Goal: Task Accomplishment & Management: Manage account settings

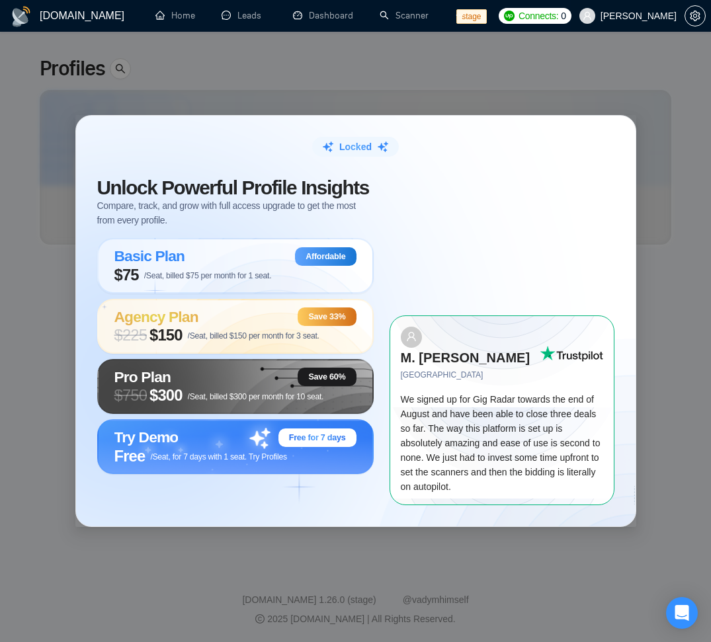
click at [652, 16] on span "[PERSON_NAME]" at bounding box center [639, 16] width 76 height 0
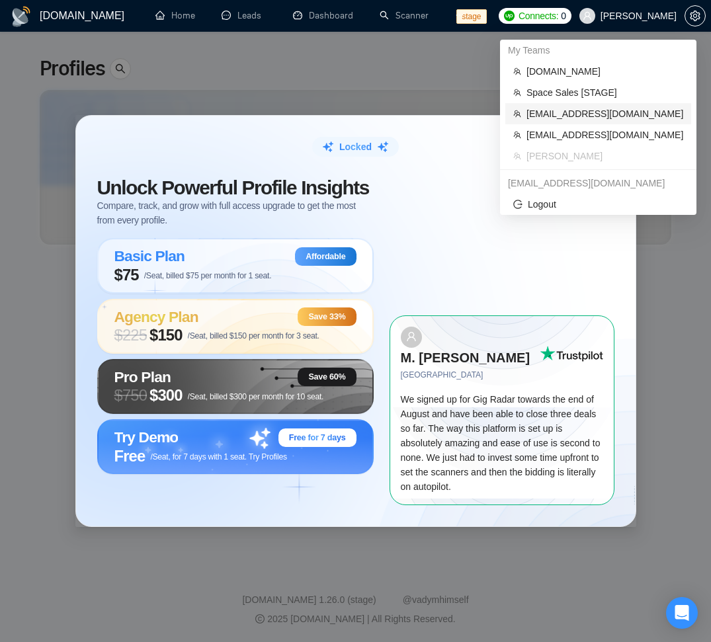
click at [623, 115] on span "[EMAIL_ADDRESS][DOMAIN_NAME]" at bounding box center [605, 114] width 157 height 15
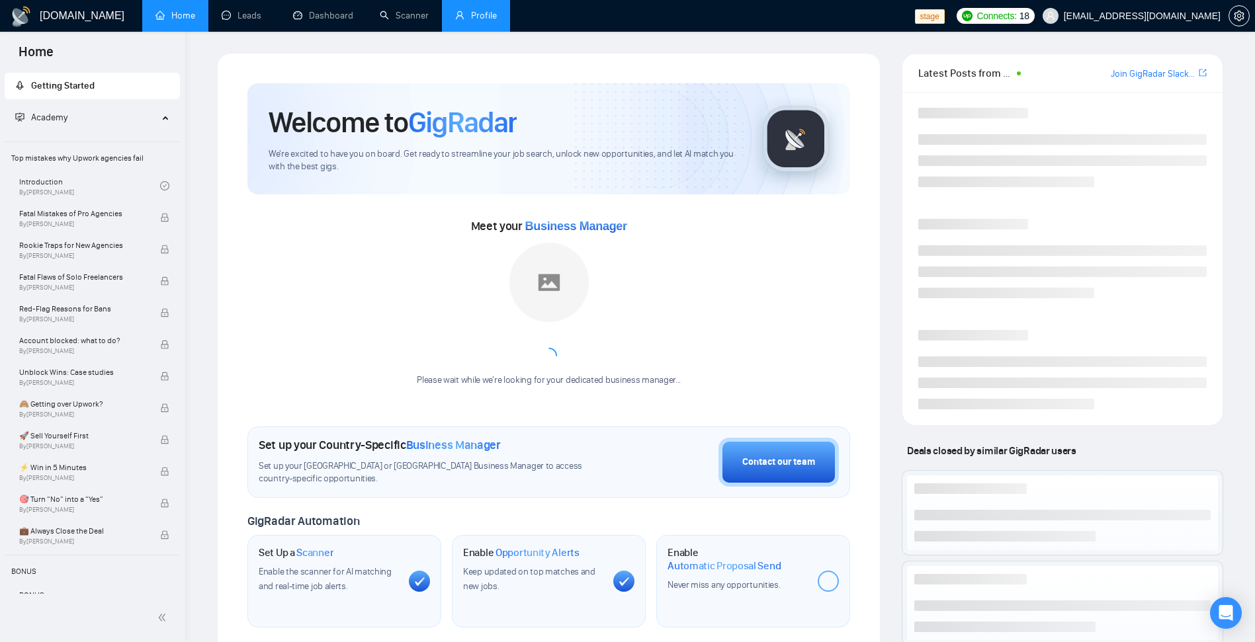
click at [475, 21] on link "Profile" at bounding box center [476, 15] width 42 height 11
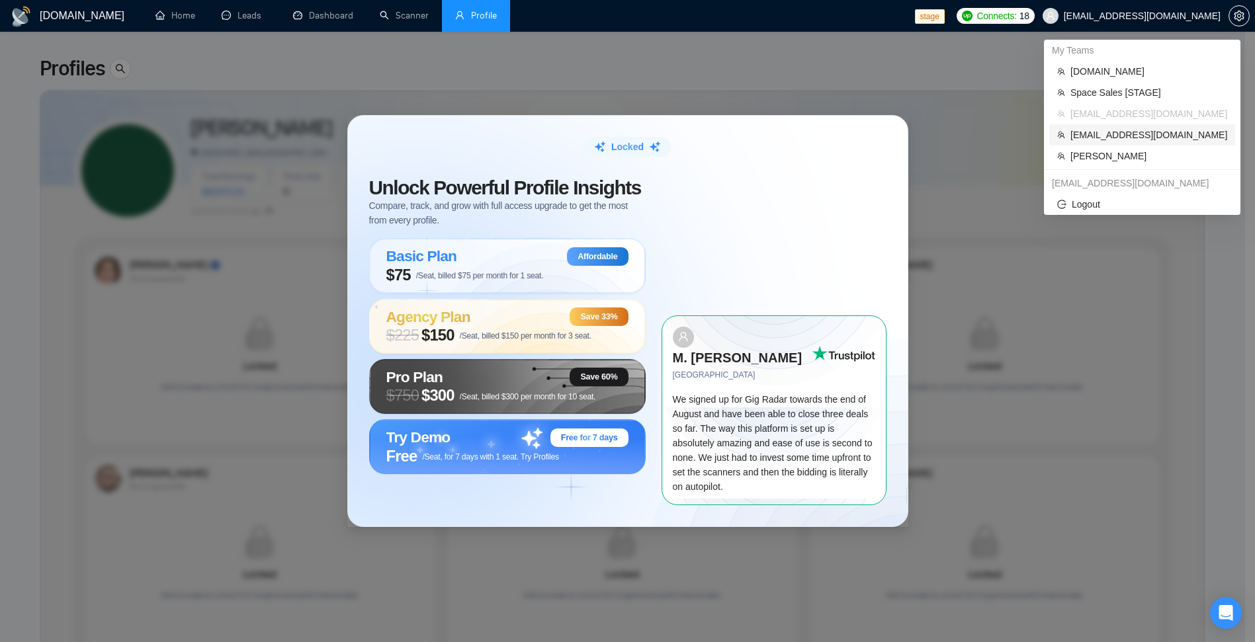
click at [711, 136] on span "[EMAIL_ADDRESS][DOMAIN_NAME]" at bounding box center [1149, 135] width 157 height 15
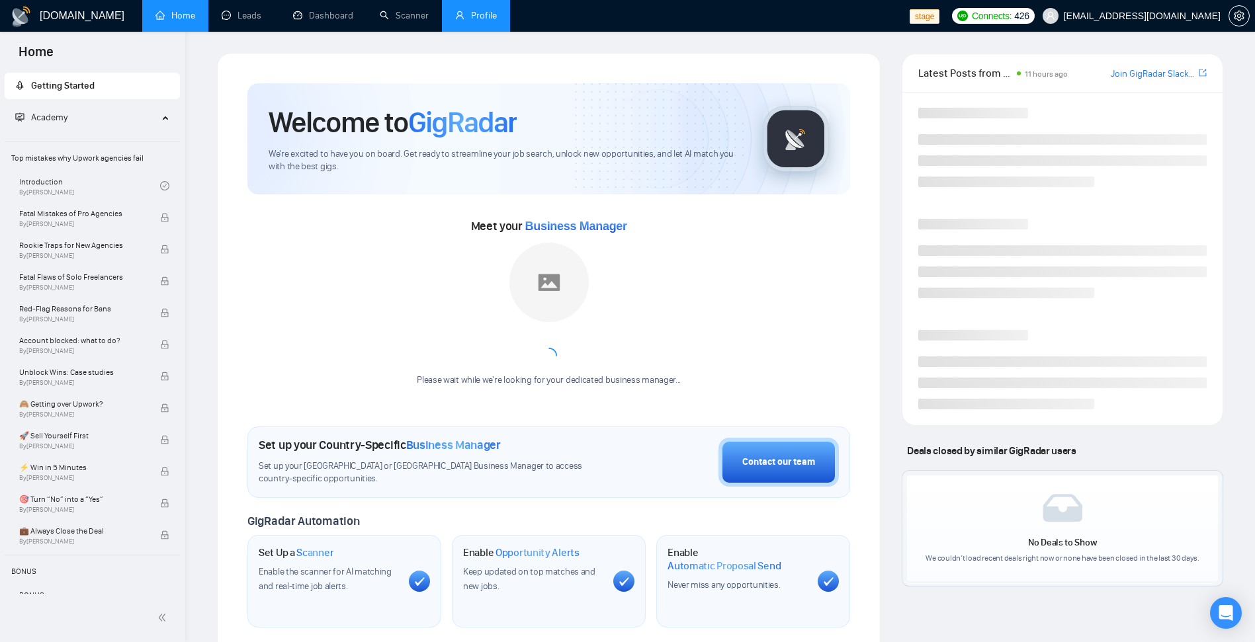
click at [711, 16] on span "[EMAIL_ADDRESS][DOMAIN_NAME]" at bounding box center [1142, 16] width 157 height 0
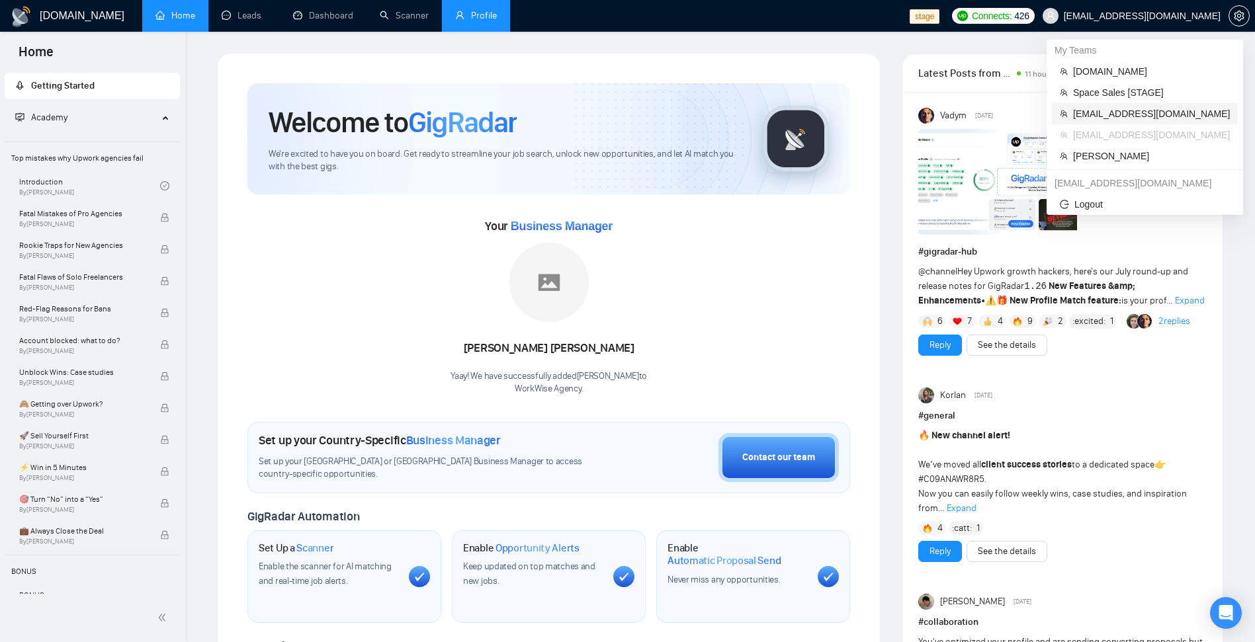
click at [711, 115] on span "[EMAIL_ADDRESS][DOMAIN_NAME]" at bounding box center [1151, 114] width 157 height 15
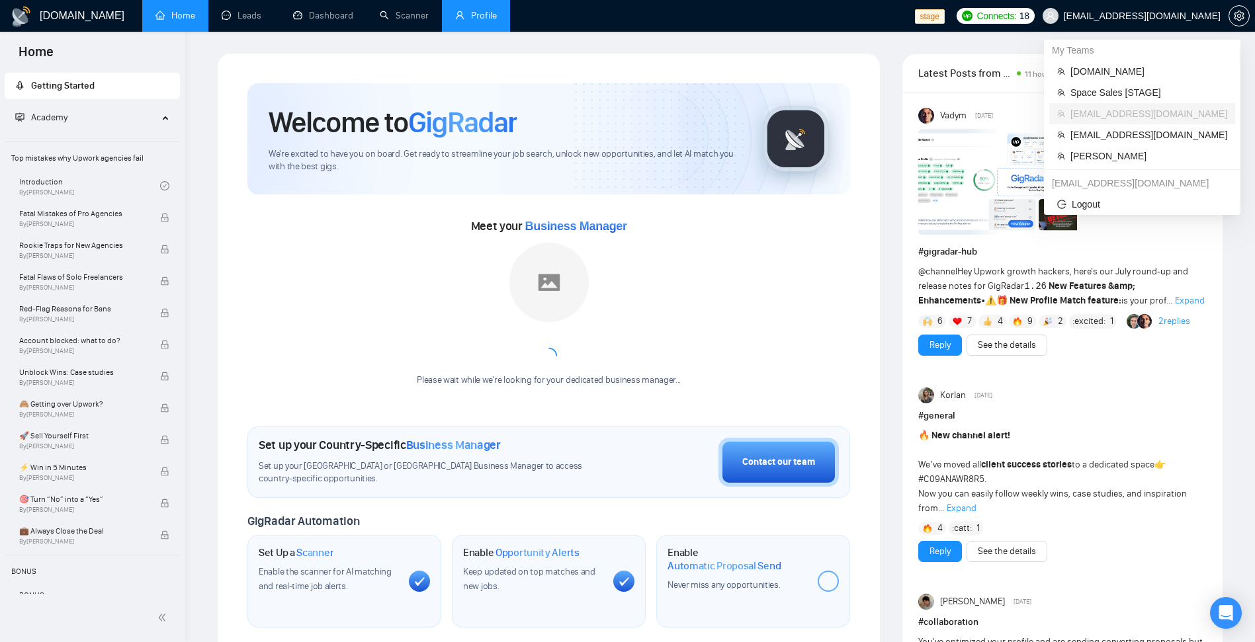
click at [711, 16] on span "[EMAIL_ADDRESS][DOMAIN_NAME]" at bounding box center [1142, 16] width 157 height 0
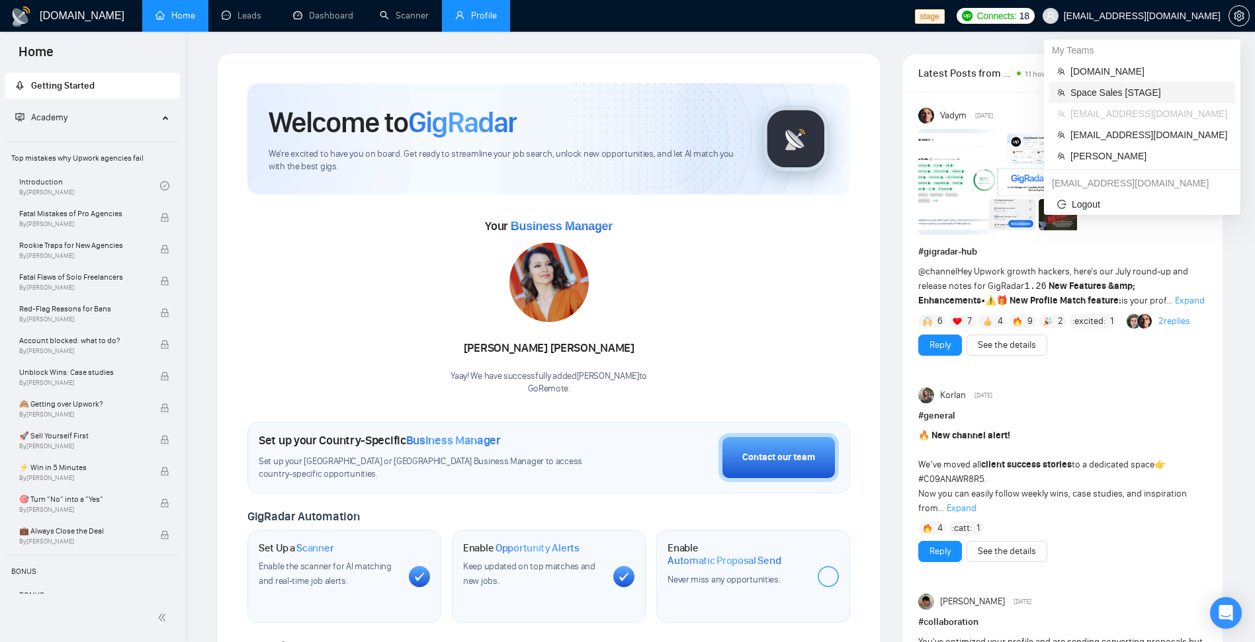
click at [711, 96] on span "Space Sales [STAGE]" at bounding box center [1149, 92] width 157 height 15
